Goal: Task Accomplishment & Management: Manage account settings

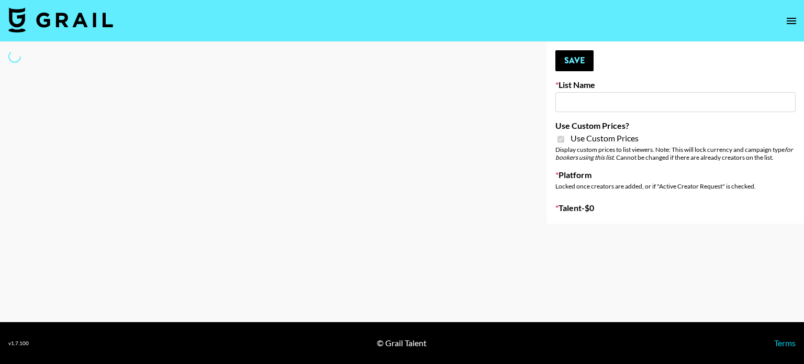
type input "Super Power ([DATE])"
checkbox input "true"
select select "Brand"
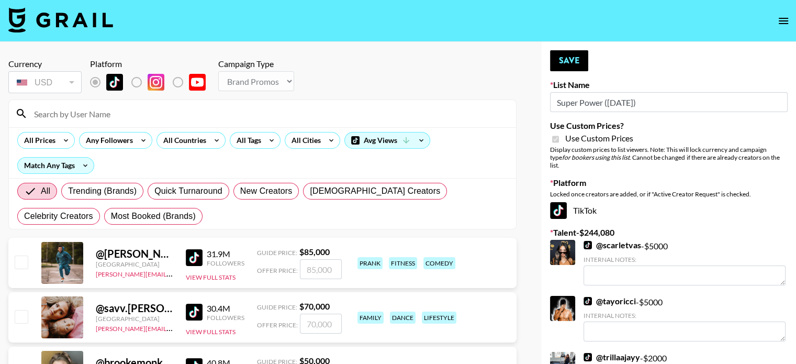
click at [98, 119] on input at bounding box center [269, 113] width 482 height 17
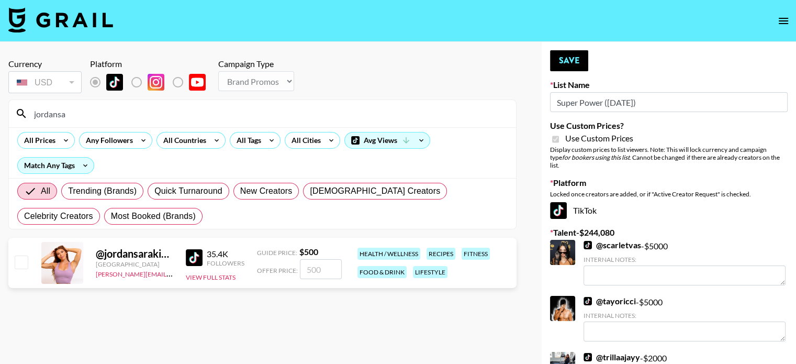
type input "jordansa"
click at [322, 268] on input "number" at bounding box center [321, 269] width 42 height 20
click at [136, 79] on label "List locked to TikTok." at bounding box center [145, 82] width 39 height 22
click at [310, 268] on input "number" at bounding box center [321, 269] width 42 height 20
type input "2"
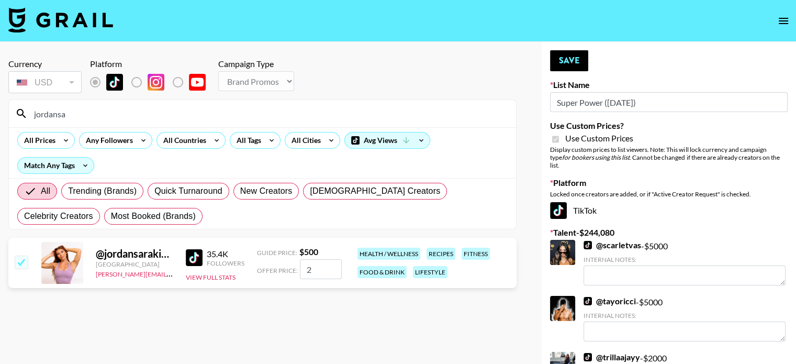
checkbox input "true"
type input "2500"
click at [83, 115] on input "jordansa" at bounding box center [269, 113] width 482 height 17
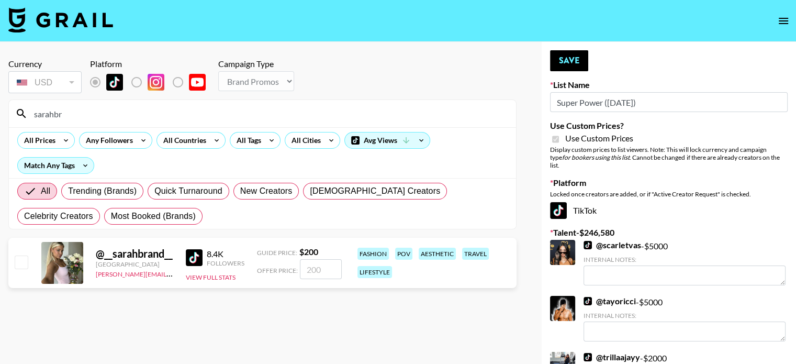
type input "sarahbr"
drag, startPoint x: 19, startPoint y: 262, endPoint x: 29, endPoint y: 263, distance: 10.1
click at [19, 262] on input "checkbox" at bounding box center [21, 261] width 13 height 13
checkbox input "true"
click at [325, 267] on input "200" at bounding box center [321, 269] width 42 height 20
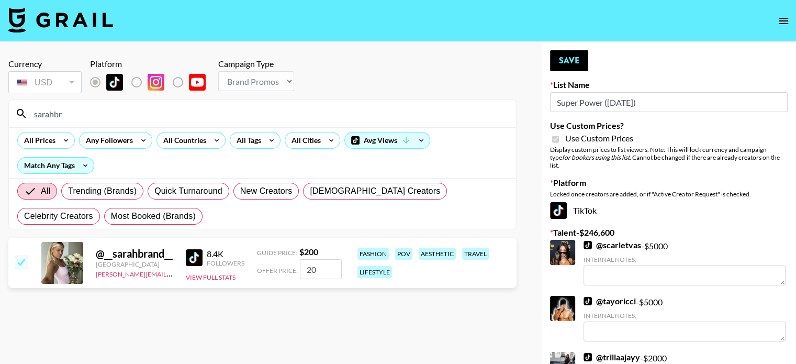
type input "2"
checkbox input "true"
type input "3"
checkbox input "false"
type input "50"
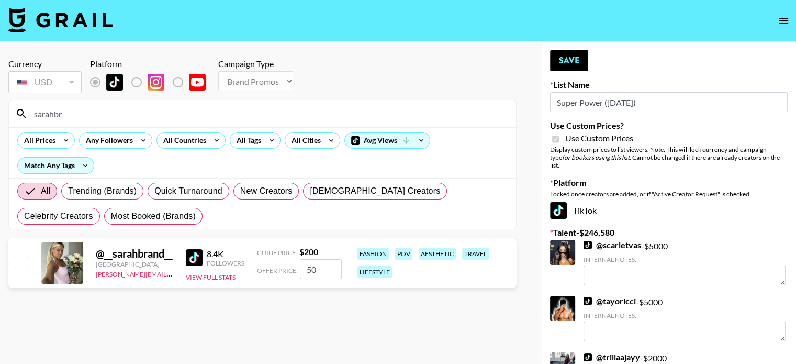
checkbox input "true"
type input "5"
checkbox input "false"
checkbox input "true"
type input "7"
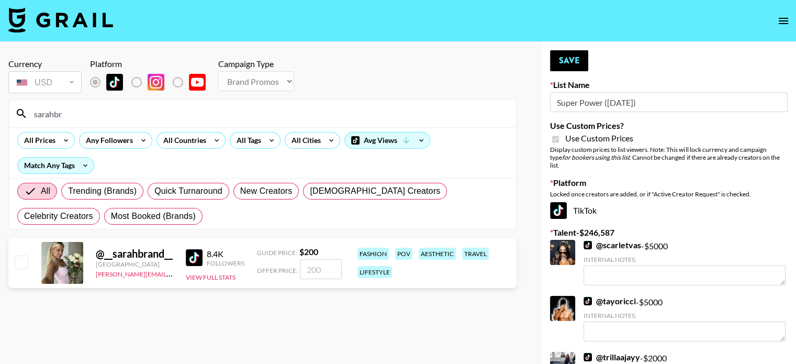
checkbox input "false"
type input "50"
checkbox input "true"
type input "500"
click at [73, 111] on input "sarahbr" at bounding box center [269, 113] width 482 height 17
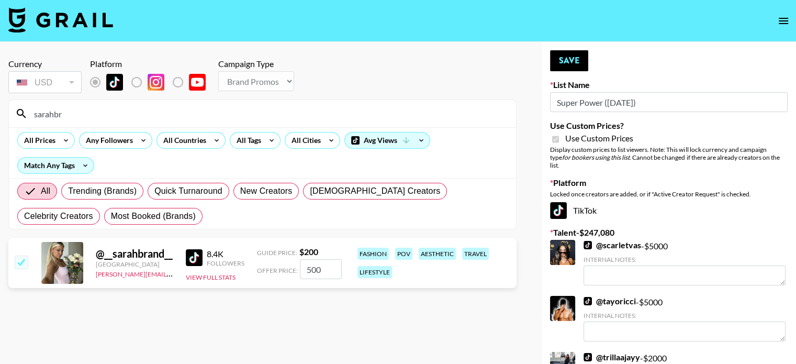
click at [73, 111] on input "sarahbr" at bounding box center [269, 113] width 482 height 17
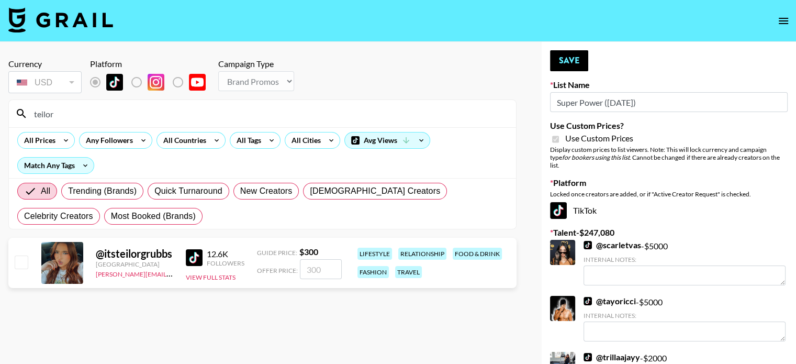
type input "teilor"
click at [19, 263] on input "checkbox" at bounding box center [21, 261] width 13 height 13
checkbox input "true"
click at [321, 269] on input "300" at bounding box center [321, 269] width 42 height 20
type input "3000"
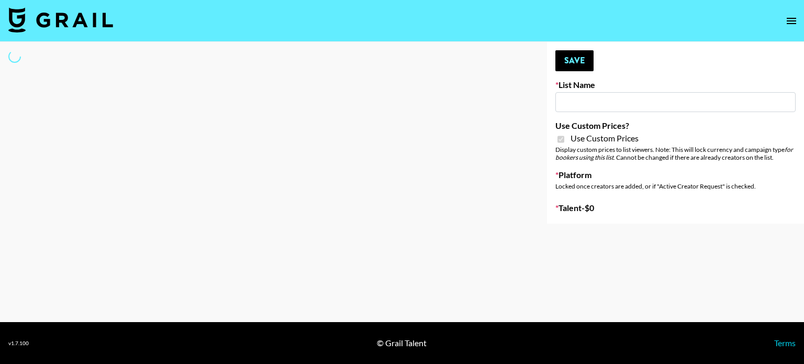
type input "House of Fab ([DATE])"
checkbox input "true"
select select "Brand"
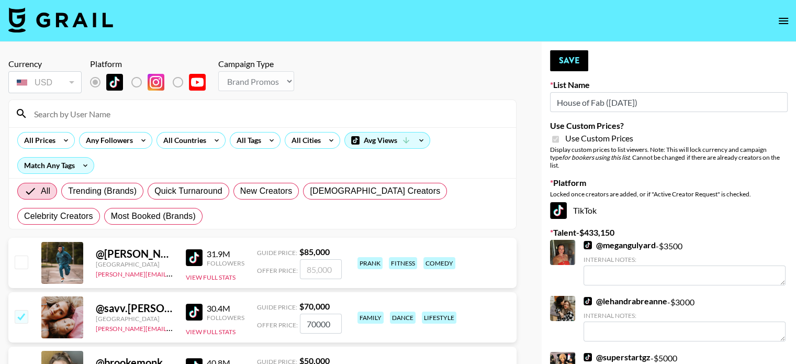
click at [73, 111] on input at bounding box center [269, 113] width 482 height 17
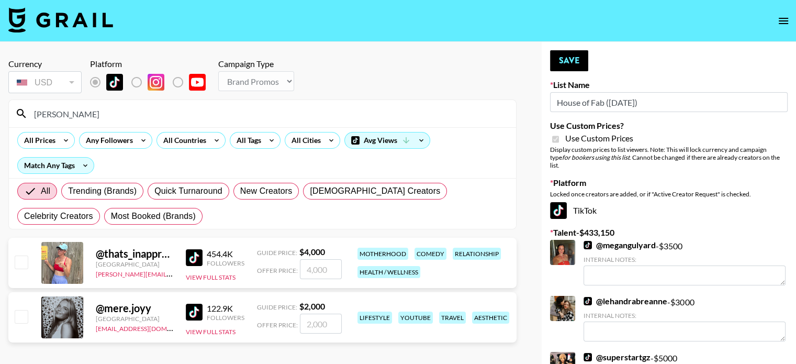
type input "[PERSON_NAME]"
click at [25, 258] on input "checkbox" at bounding box center [21, 261] width 13 height 13
checkbox input "true"
click at [330, 270] on input "4000" at bounding box center [321, 269] width 42 height 20
type input "4"
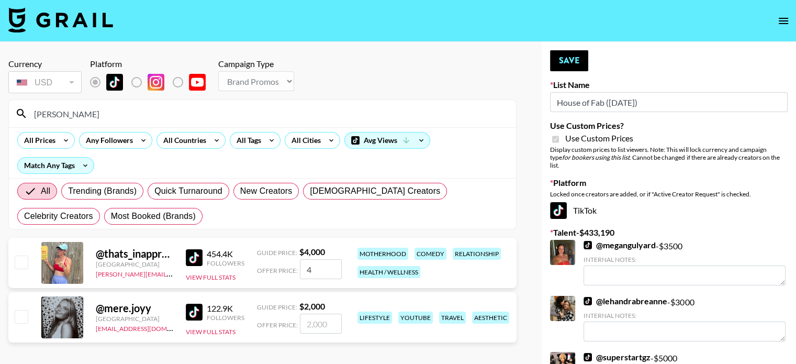
checkbox input "false"
type input "5"
checkbox input "true"
type input "5"
checkbox input "false"
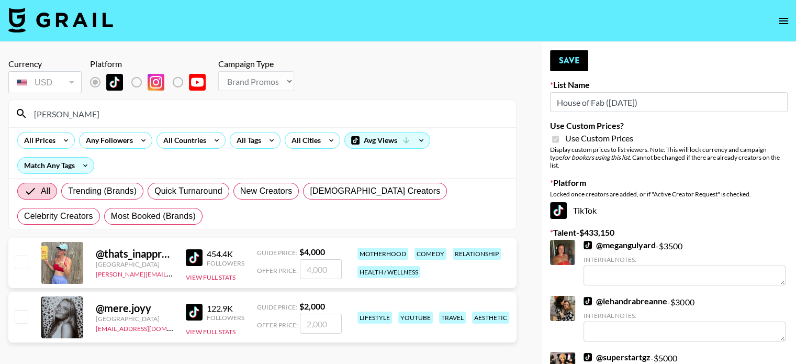
type input "5"
checkbox input "true"
click at [314, 270] on input "5000" at bounding box center [321, 269] width 42 height 20
type input "6500"
click at [382, 236] on section "Currency USD USD ​ Platform Campaign Type Choose Type... Song Promos Brand Prom…" at bounding box center [262, 198] width 508 height 296
